Goal: Task Accomplishment & Management: Use online tool/utility

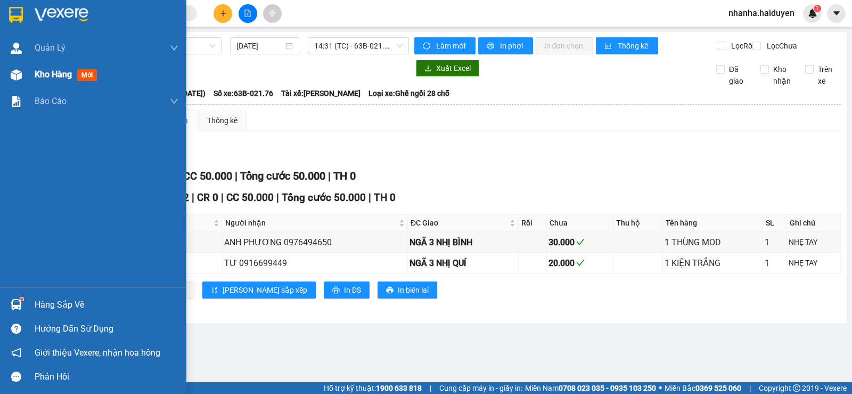
click at [27, 69] on div "Kho hàng mới" at bounding box center [93, 74] width 186 height 27
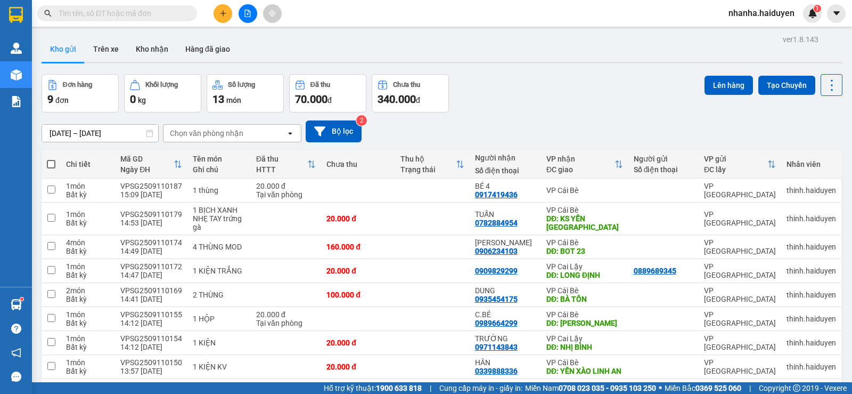
scroll to position [81, 0]
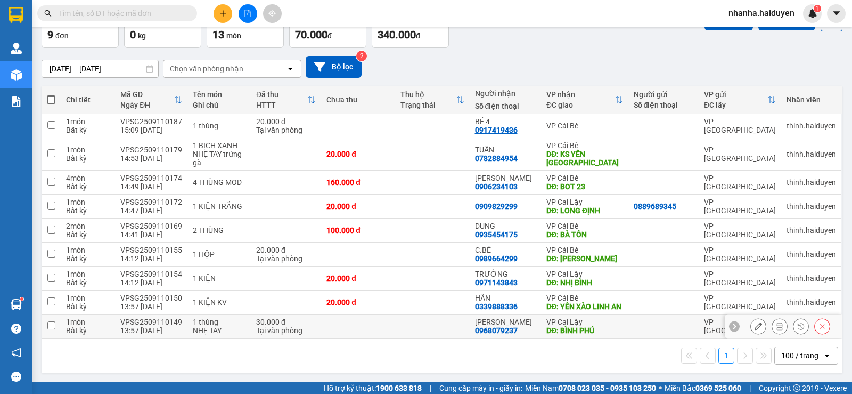
click at [469, 321] on td at bounding box center [432, 326] width 74 height 24
checkbox input "true"
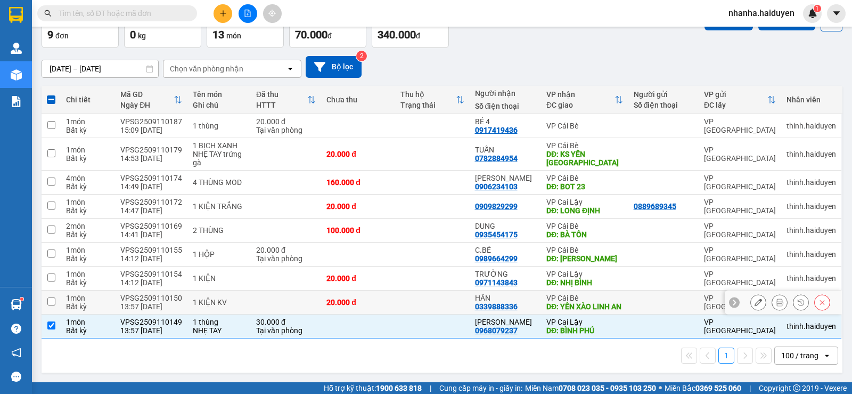
click at [462, 301] on td at bounding box center [432, 302] width 74 height 24
checkbox input "true"
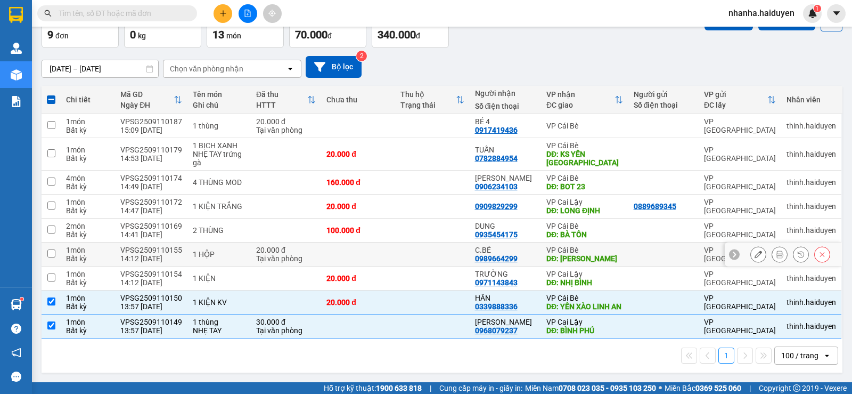
click at [469, 251] on td at bounding box center [432, 254] width 74 height 24
checkbox input "true"
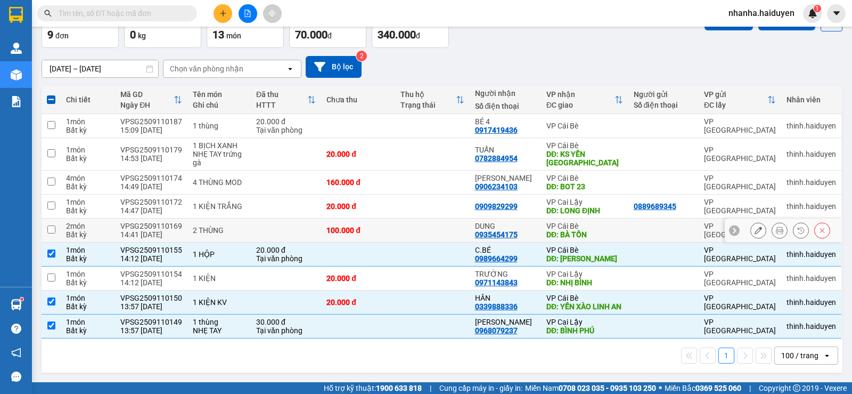
click at [469, 220] on td at bounding box center [432, 230] width 74 height 24
checkbox input "true"
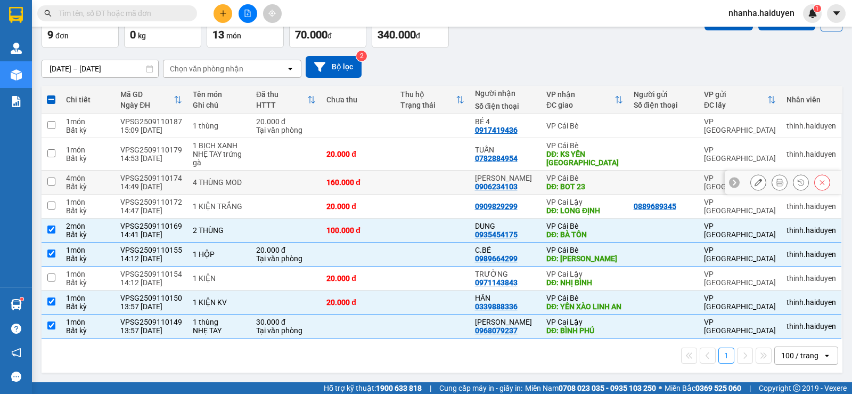
click at [447, 170] on td at bounding box center [432, 182] width 74 height 24
checkbox input "true"
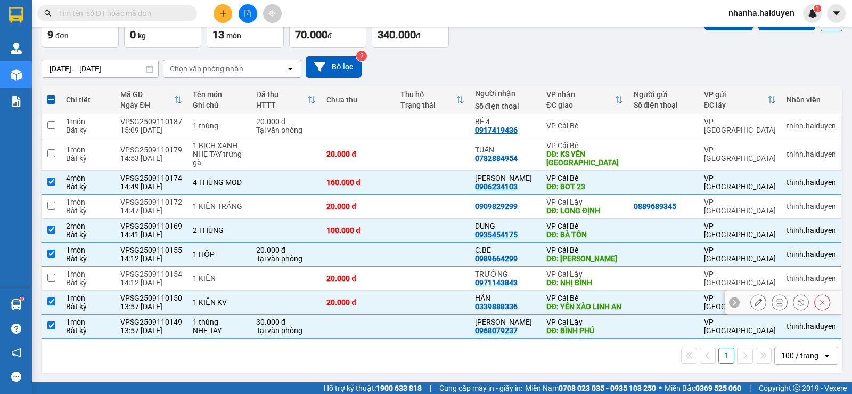
scroll to position [0, 0]
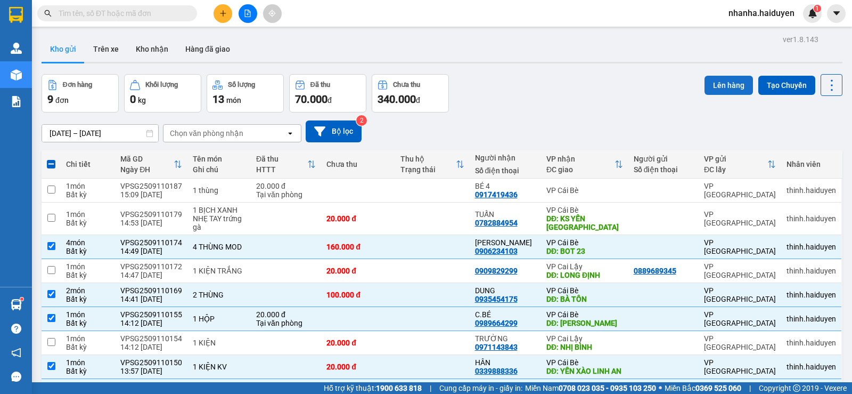
click at [715, 85] on button "Lên hàng" at bounding box center [729, 85] width 48 height 19
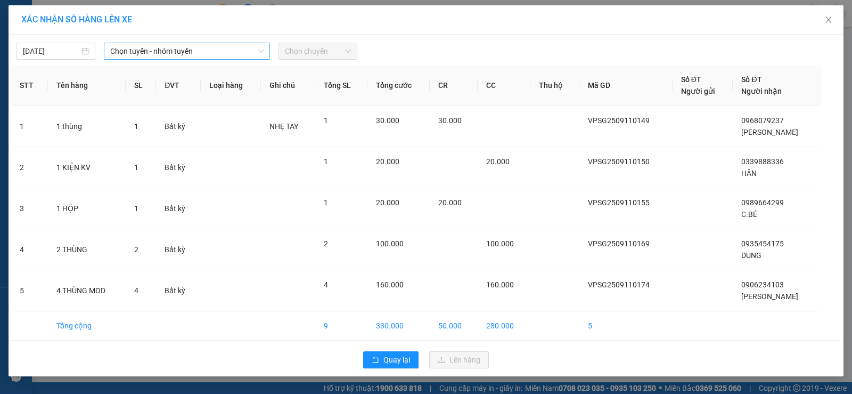
click at [184, 50] on span "Chọn tuyến - nhóm tuyến" at bounding box center [186, 51] width 153 height 16
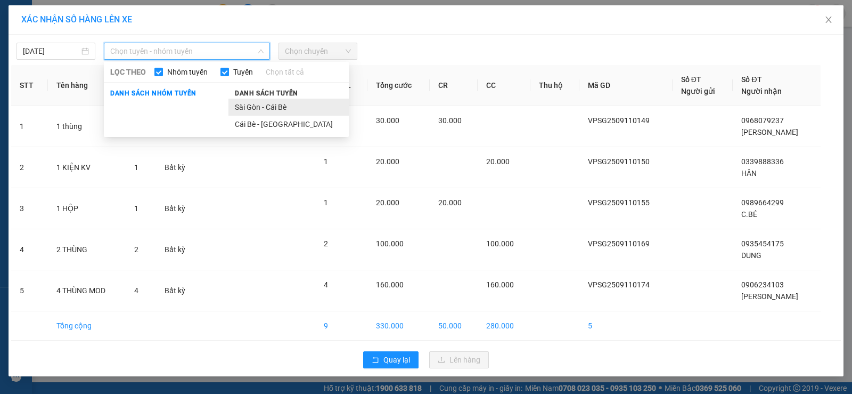
click at [252, 109] on li "Sài Gòn - Cái Bè" at bounding box center [288, 107] width 120 height 17
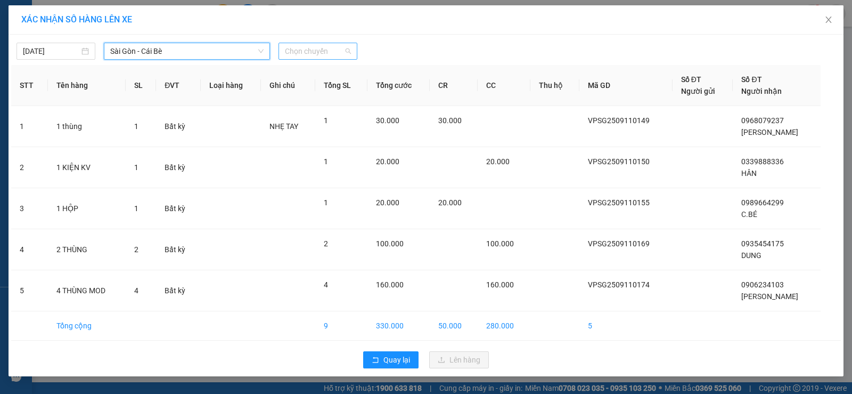
click at [317, 45] on span "Chọn chuyến" at bounding box center [318, 51] width 66 height 16
click at [313, 44] on span "Chọn chuyến" at bounding box center [318, 51] width 66 height 16
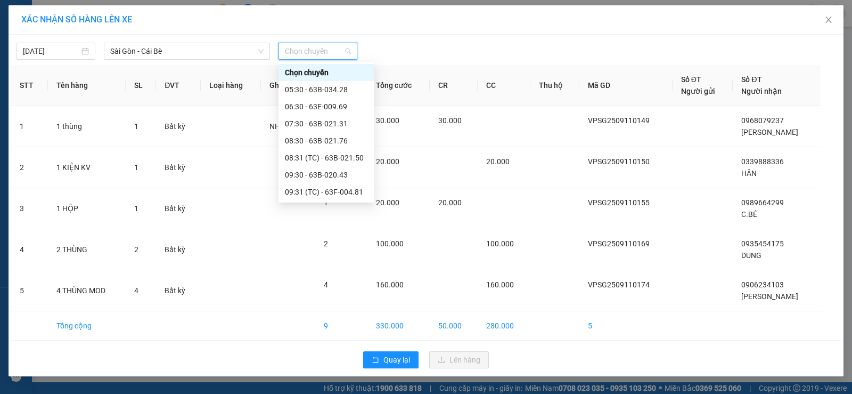
click at [321, 48] on span "Chọn chuyến" at bounding box center [318, 51] width 66 height 16
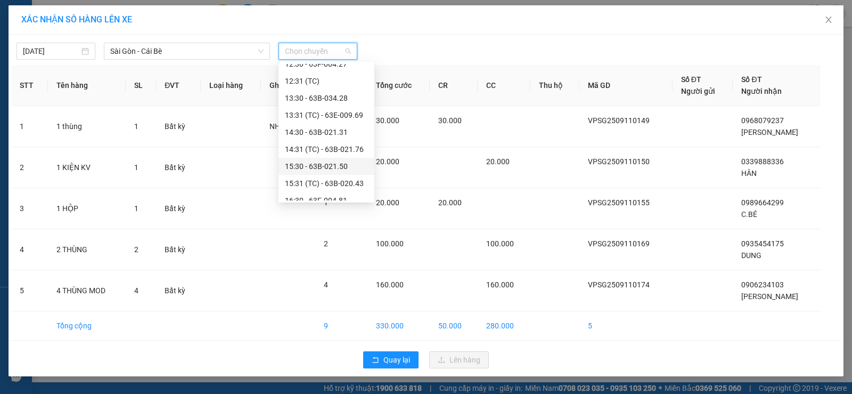
scroll to position [266, 0]
click at [334, 112] on div "15:30 - 63B-021.50" at bounding box center [326, 113] width 83 height 12
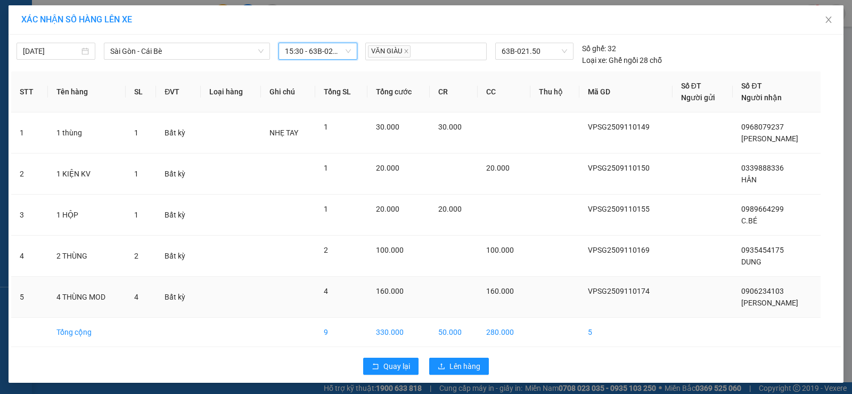
scroll to position [2, 0]
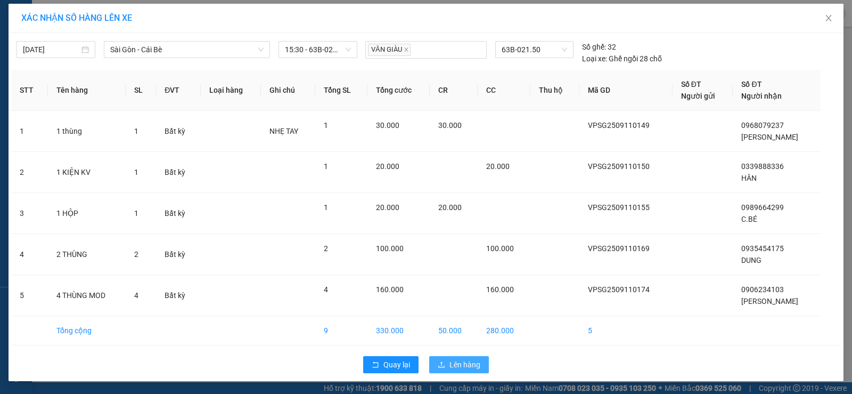
click at [462, 357] on button "Lên hàng" at bounding box center [459, 364] width 60 height 17
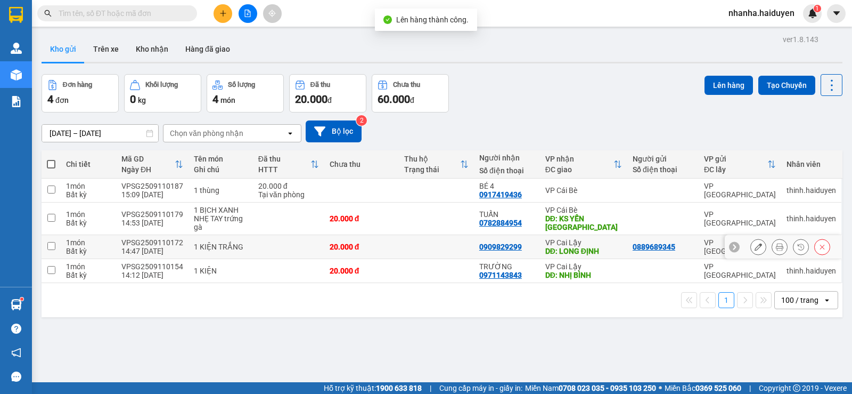
click at [545, 249] on div "DĐ: LONG ĐỊNH" at bounding box center [583, 251] width 77 height 9
checkbox input "true"
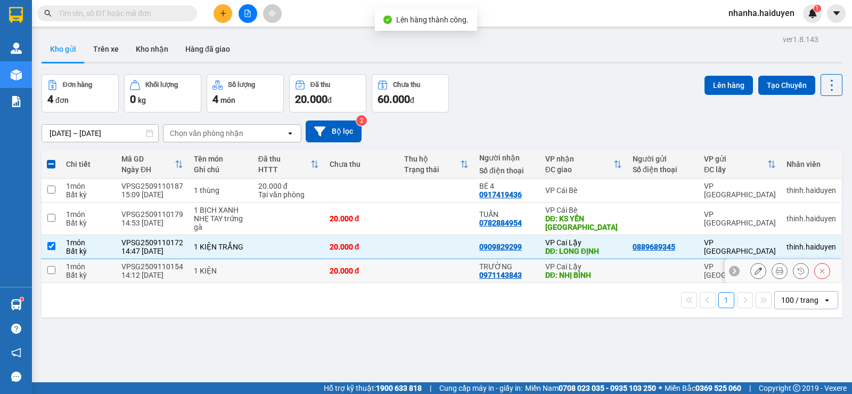
click at [569, 271] on div "DĐ: NHỊ BÌNH" at bounding box center [583, 275] width 77 height 9
checkbox input "true"
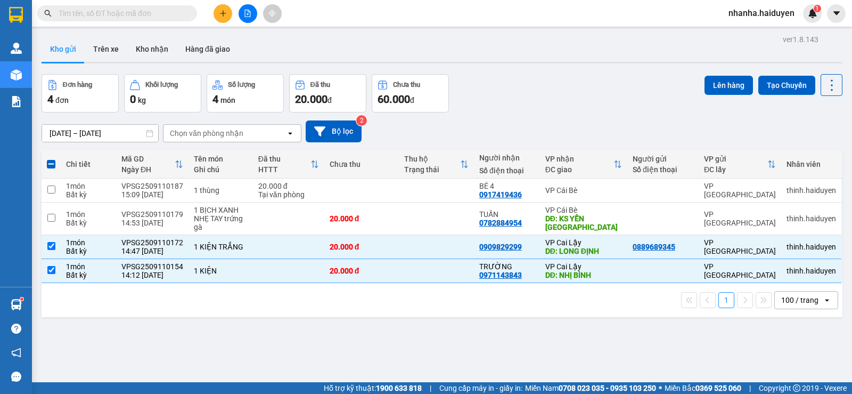
click at [718, 75] on div "Lên hàng Tạo Chuyến" at bounding box center [774, 85] width 138 height 22
click at [721, 80] on div "Lên hàng Tạo Chuyến" at bounding box center [774, 85] width 138 height 22
click at [721, 88] on button "Lên hàng" at bounding box center [729, 85] width 48 height 19
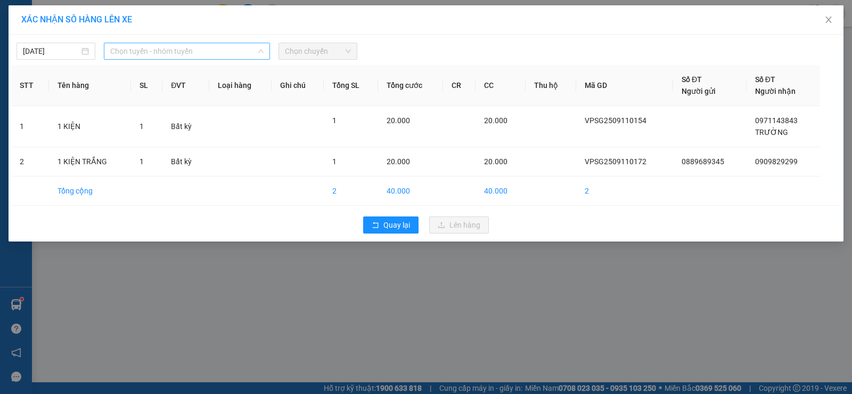
click at [193, 52] on span "Chọn tuyến - nhóm tuyến" at bounding box center [186, 51] width 153 height 16
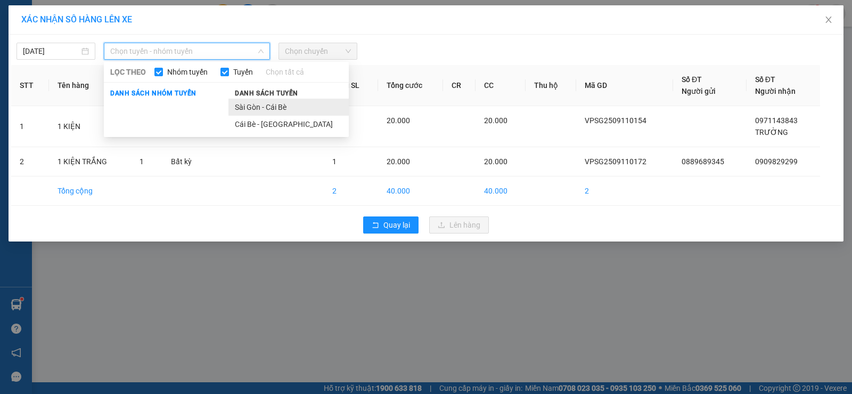
click at [242, 114] on li "Sài Gòn - Cái Bè" at bounding box center [288, 107] width 120 height 17
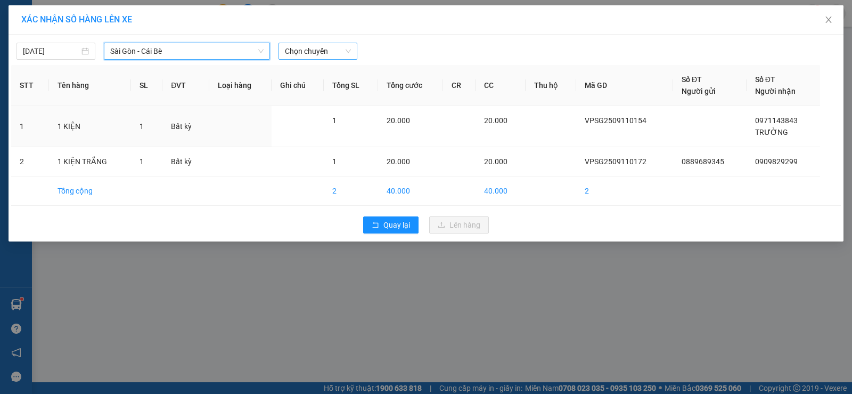
click at [312, 52] on span "Chọn chuyến" at bounding box center [318, 51] width 66 height 16
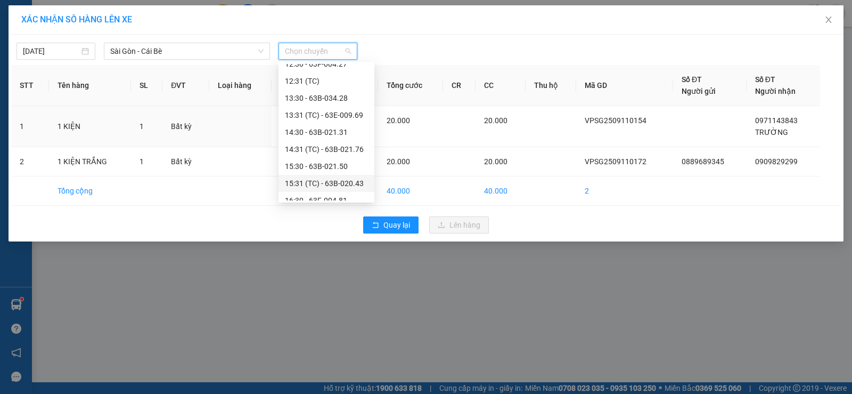
scroll to position [307, 0]
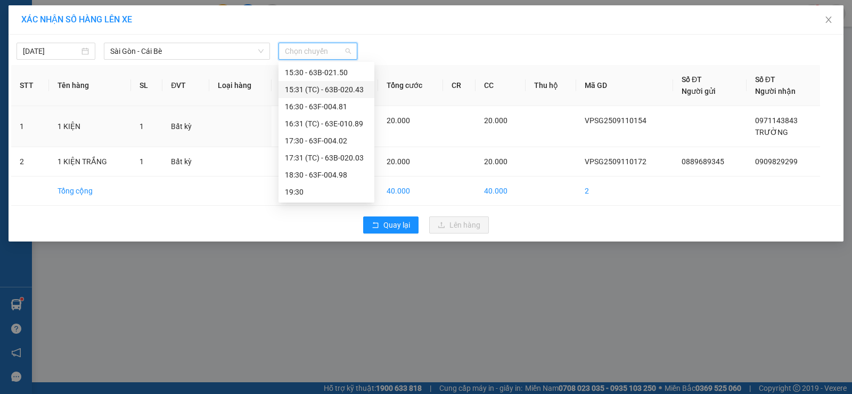
click at [326, 93] on div "15:31 (TC) - 63B-020.43" at bounding box center [326, 90] width 83 height 12
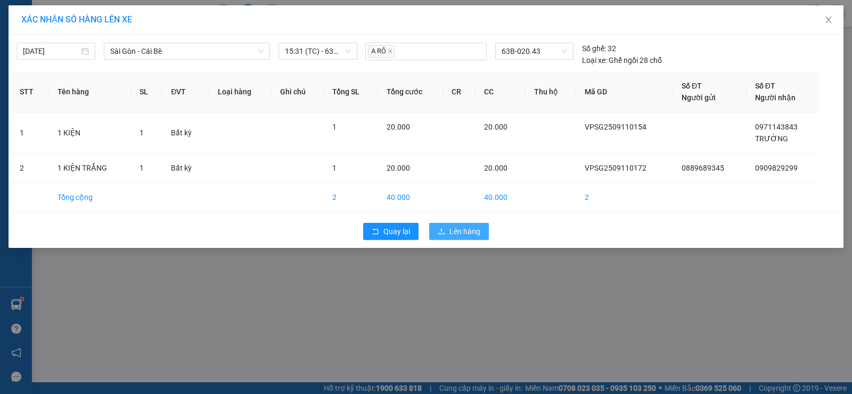
click at [435, 228] on button "Lên hàng" at bounding box center [459, 231] width 60 height 17
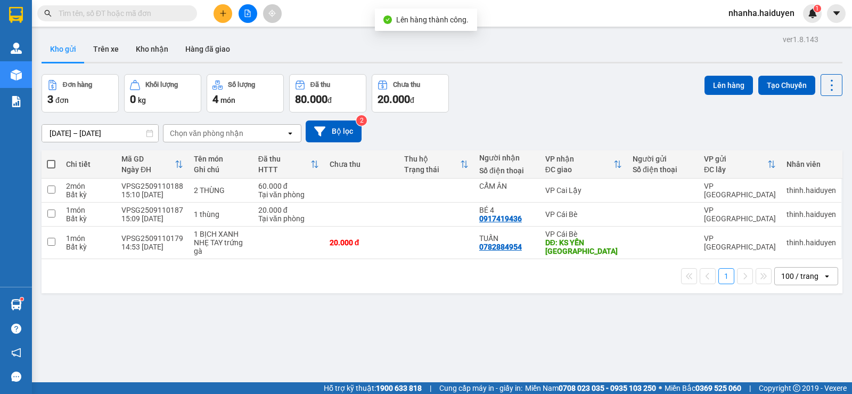
click at [251, 10] on button at bounding box center [248, 13] width 19 height 19
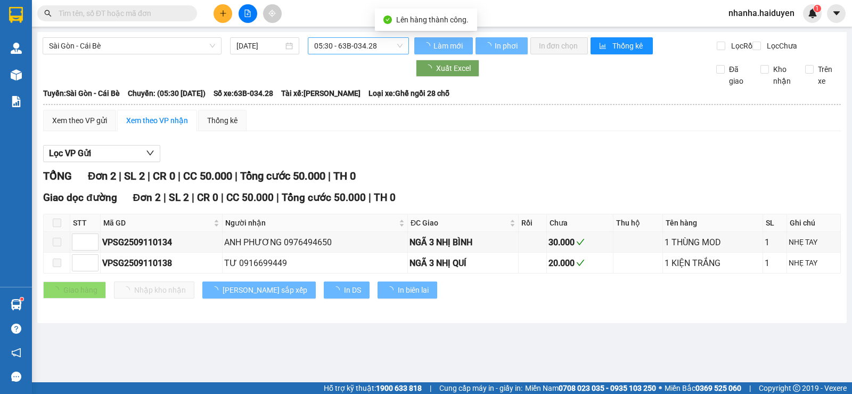
click at [347, 51] on span "05:30 - 63B-034.28" at bounding box center [358, 46] width 88 height 16
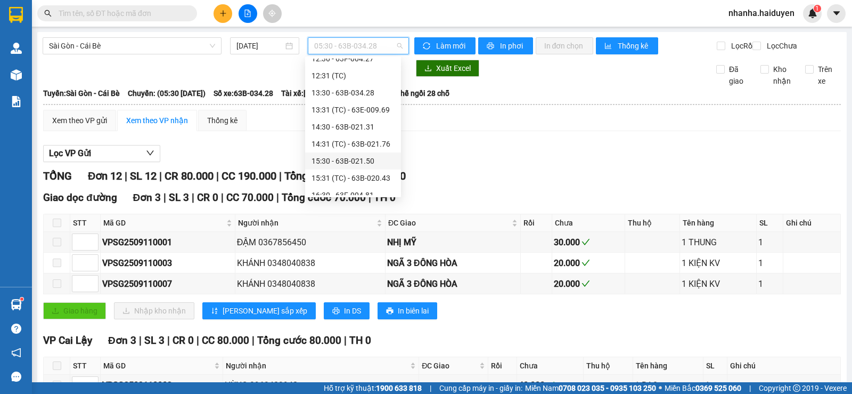
scroll to position [266, 0]
click at [370, 144] on div "16:30 - 63F-004.81" at bounding box center [353, 142] width 83 height 12
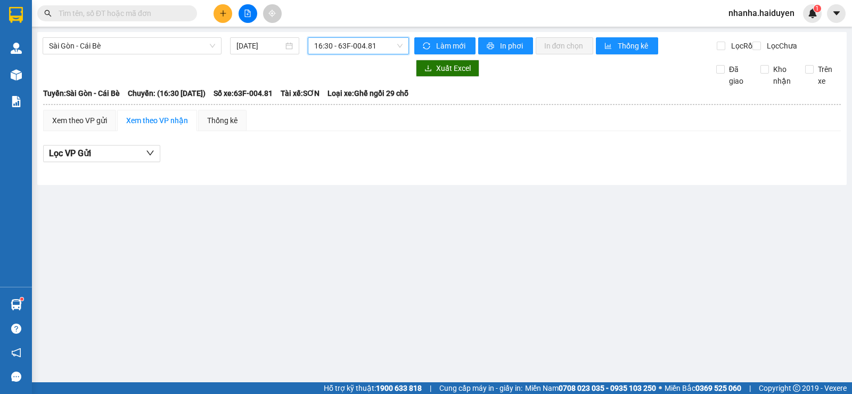
click at [377, 51] on span "16:30 - 63F-004.81" at bounding box center [358, 46] width 88 height 16
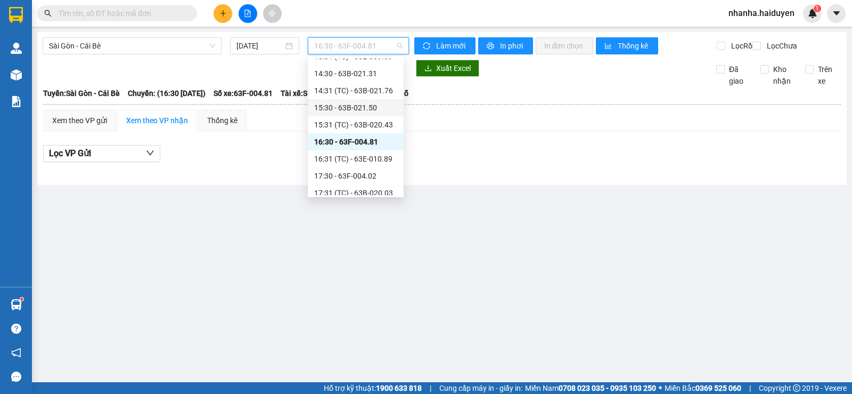
click at [361, 112] on div "15:30 - 63B-021.50" at bounding box center [355, 108] width 83 height 12
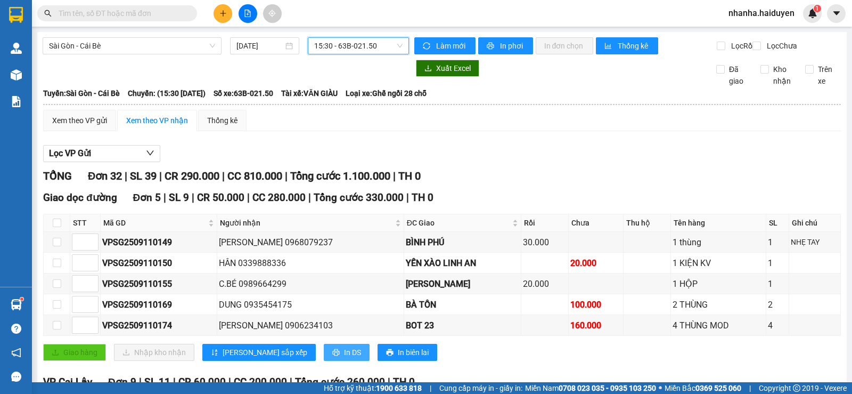
drag, startPoint x: 307, startPoint y: 355, endPoint x: 307, endPoint y: 345, distance: 10.1
click at [324, 354] on button "In DS" at bounding box center [347, 351] width 46 height 17
click at [351, 48] on span "15:30 - 63B-021.50" at bounding box center [358, 46] width 88 height 16
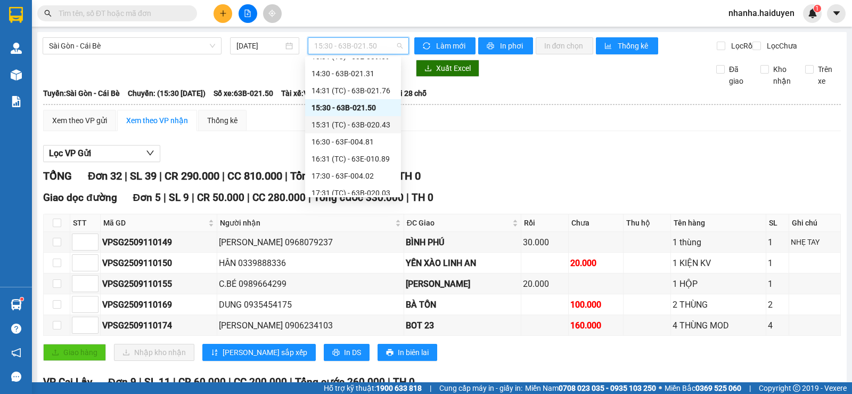
click at [354, 122] on div "15:31 (TC) - 63B-020.43" at bounding box center [353, 125] width 83 height 12
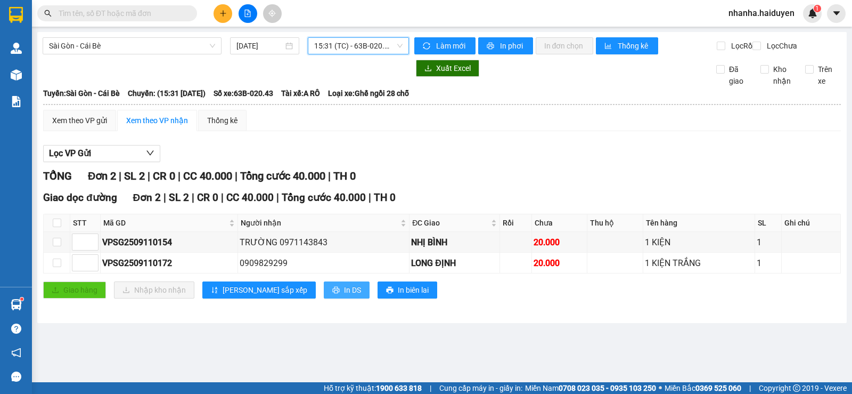
click at [344, 293] on span "In DS" at bounding box center [352, 290] width 17 height 12
